Goal: Information Seeking & Learning: Find specific fact

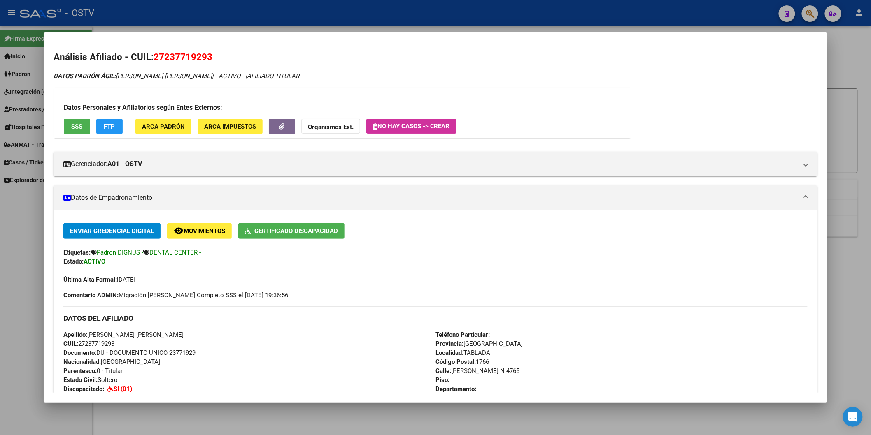
click at [148, 19] on div at bounding box center [435, 217] width 871 height 435
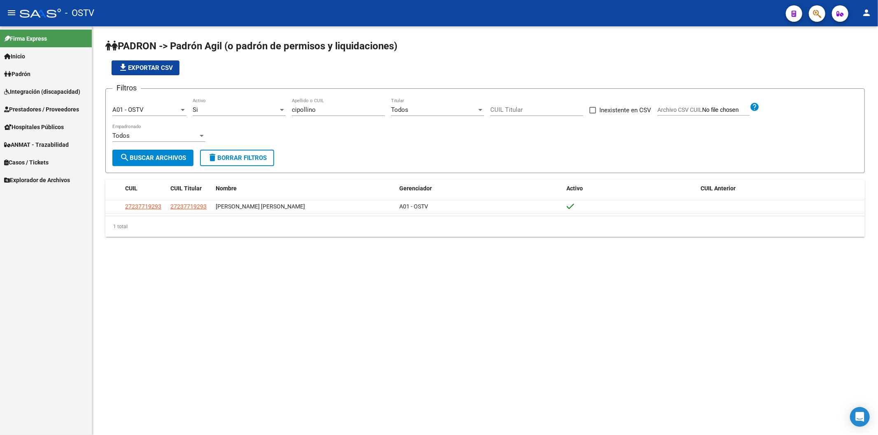
drag, startPoint x: 323, startPoint y: 106, endPoint x: 237, endPoint y: 106, distance: 86.4
click at [244, 107] on div "Filtros A01 - OSTV Seleccionar Gerenciador Si Activo cipollino Apellido o CUIL …" at bounding box center [484, 122] width 745 height 54
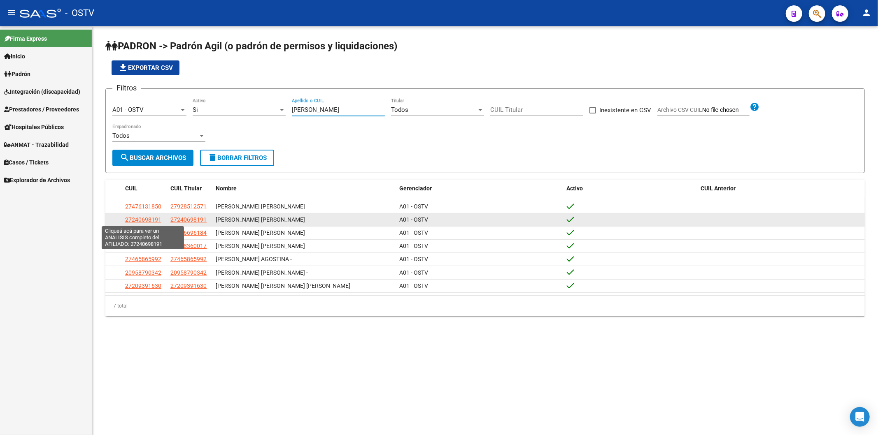
type input "[PERSON_NAME]"
click at [146, 218] on span "27240698191" at bounding box center [143, 219] width 36 height 7
type textarea "27240698191"
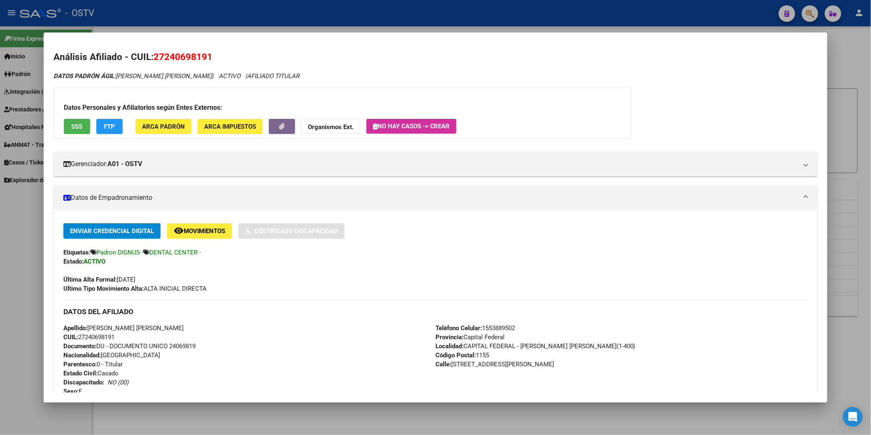
scroll to position [137, 0]
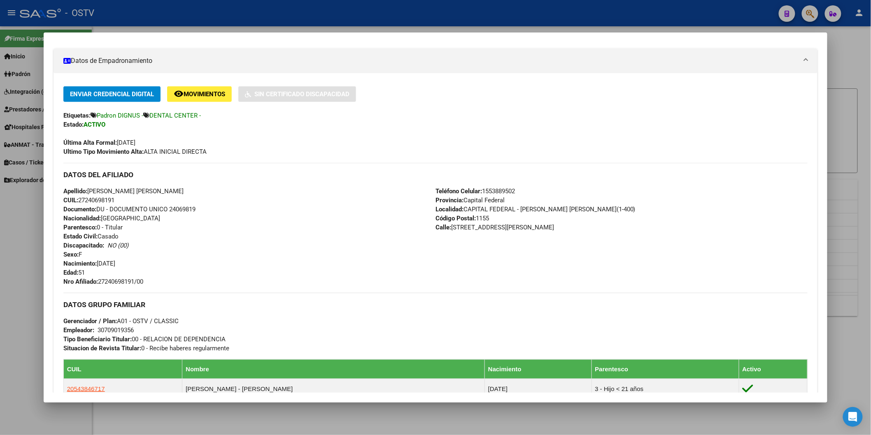
click at [178, 208] on span "Documento: DU - DOCUMENTO UNICO 24069819" at bounding box center [129, 209] width 132 height 7
copy span "24069819"
click at [121, 281] on span "Nro Afiliado: 27240698191/00" at bounding box center [103, 281] width 80 height 7
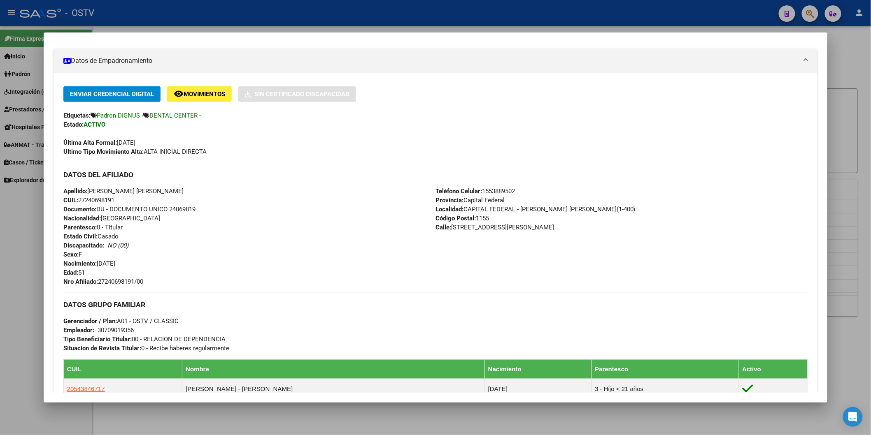
click at [130, 282] on span "Nro Afiliado: 27240698191/00" at bounding box center [103, 281] width 80 height 7
click at [99, 282] on span "Nro Afiliado: 27240698191/00" at bounding box center [103, 281] width 80 height 7
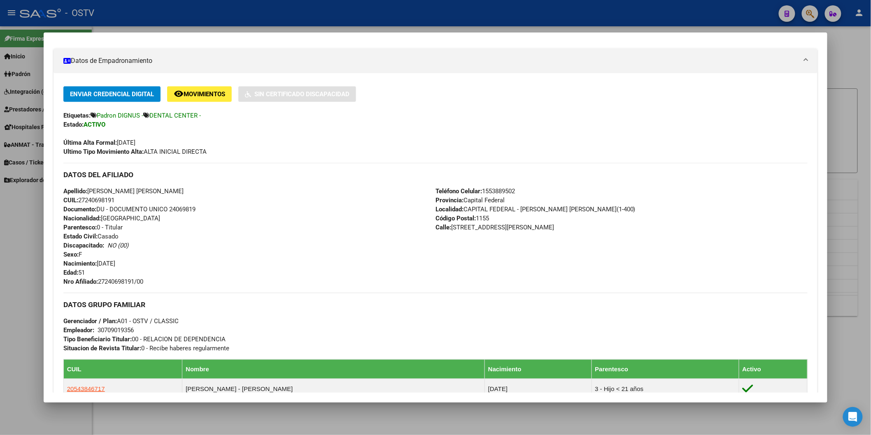
click at [103, 281] on span "Nro Afiliado: 27240698191/00" at bounding box center [103, 281] width 80 height 7
copy span "27240698191"
click at [217, 11] on div at bounding box center [435, 217] width 871 height 435
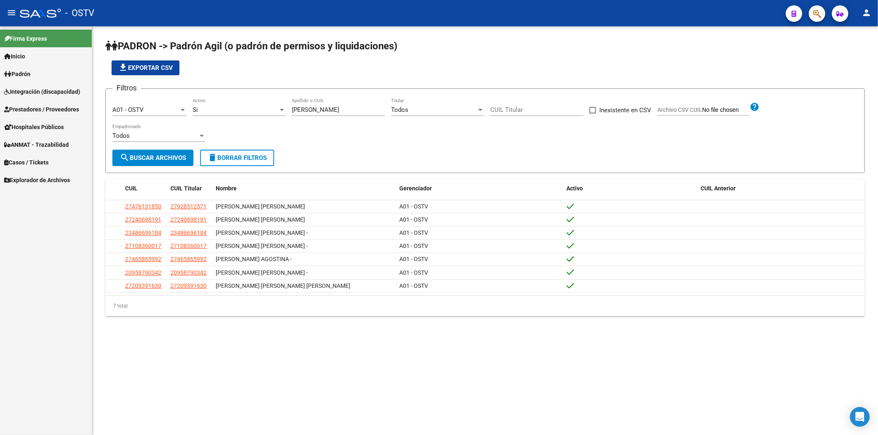
click at [263, 75] on div "file_download Exportar CSV" at bounding box center [484, 67] width 759 height 15
drag, startPoint x: 327, startPoint y: 113, endPoint x: 257, endPoint y: 113, distance: 69.5
click at [257, 113] on div "Filtros A01 - OSTV Seleccionar Gerenciador Si Activo [PERSON_NAME] Apellido o C…" at bounding box center [484, 122] width 745 height 54
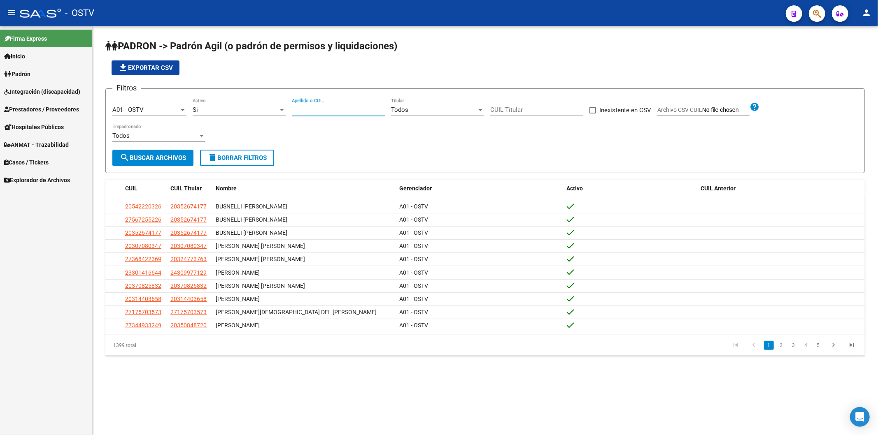
click at [286, 73] on div "file_download Exportar CSV" at bounding box center [484, 67] width 759 height 15
click at [309, 72] on div "file_download Exportar CSV" at bounding box center [484, 67] width 759 height 15
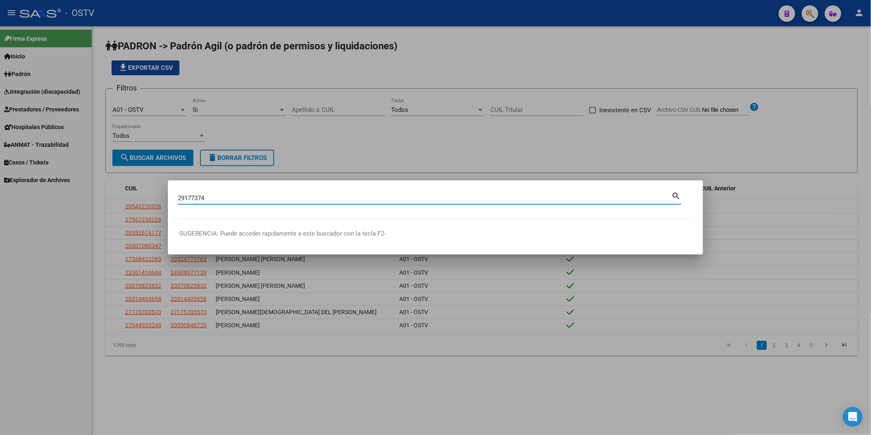
type input "29177374"
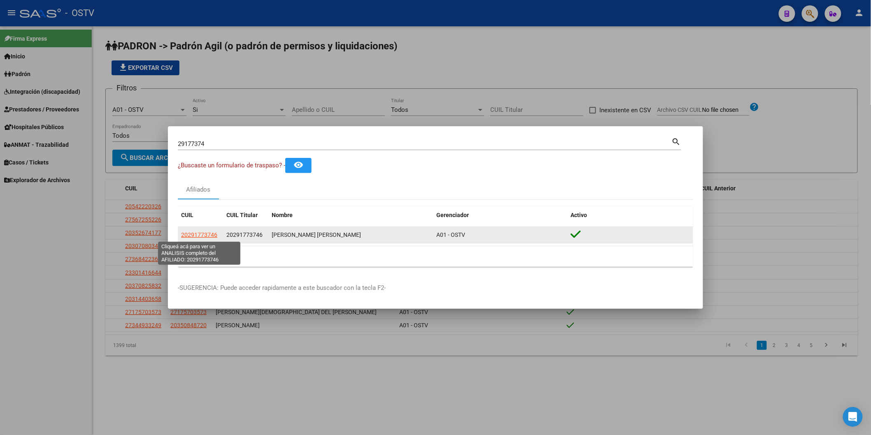
click at [215, 235] on span "20291773746" at bounding box center [199, 235] width 36 height 7
type textarea "20291773746"
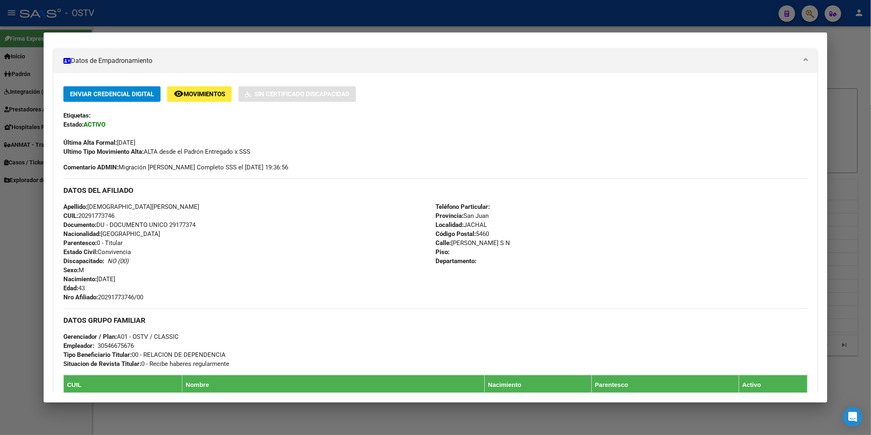
drag, startPoint x: 87, startPoint y: 205, endPoint x: 163, endPoint y: 207, distance: 76.1
click at [163, 207] on div "Apellido: [PERSON_NAME] CUIL: 20291773746 Documento: DU - DOCUMENTO UNICO 29177…" at bounding box center [249, 252] width 372 height 100
copy span "[DEMOGRAPHIC_DATA][PERSON_NAME]"
click at [183, 224] on span "Documento: DU - DOCUMENTO UNICO 29177374" at bounding box center [129, 224] width 132 height 7
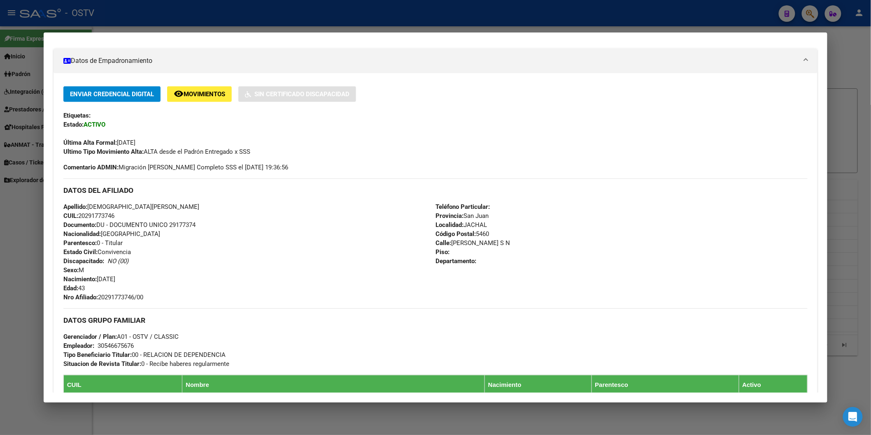
copy span "29177374"
